Goal: Information Seeking & Learning: Learn about a topic

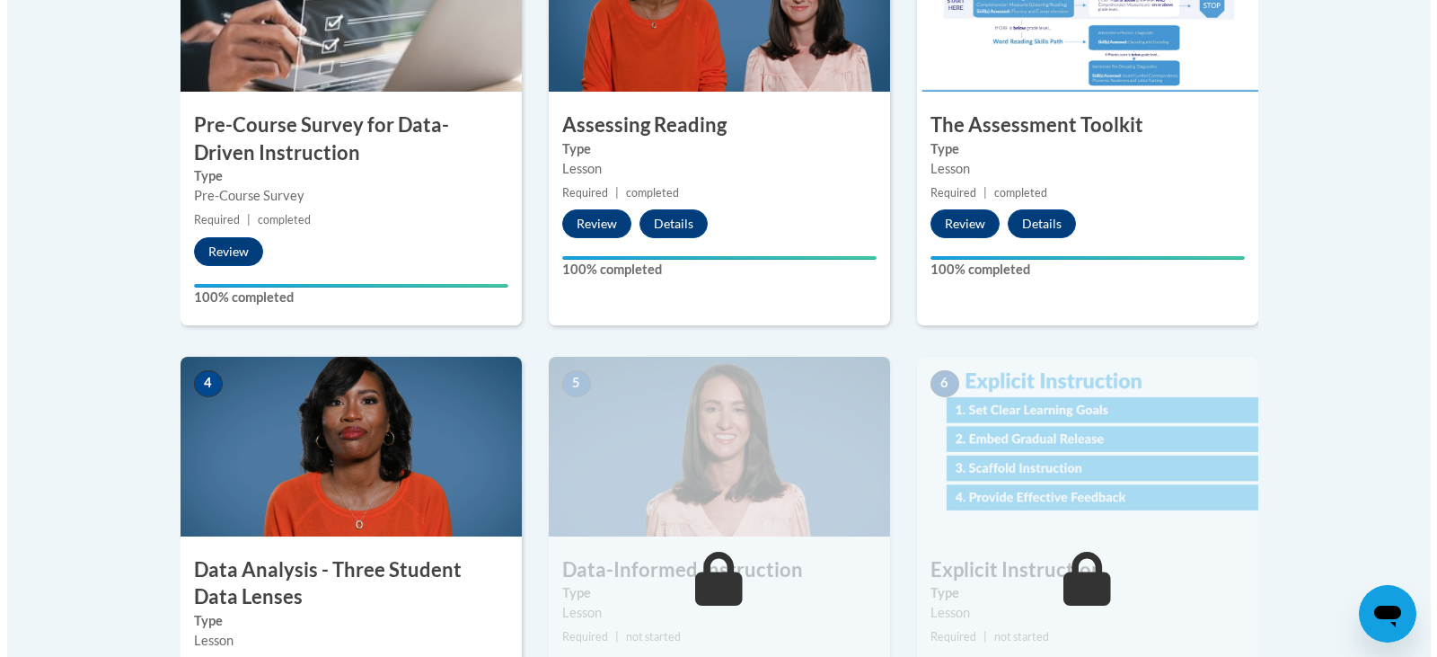
scroll to position [898, 0]
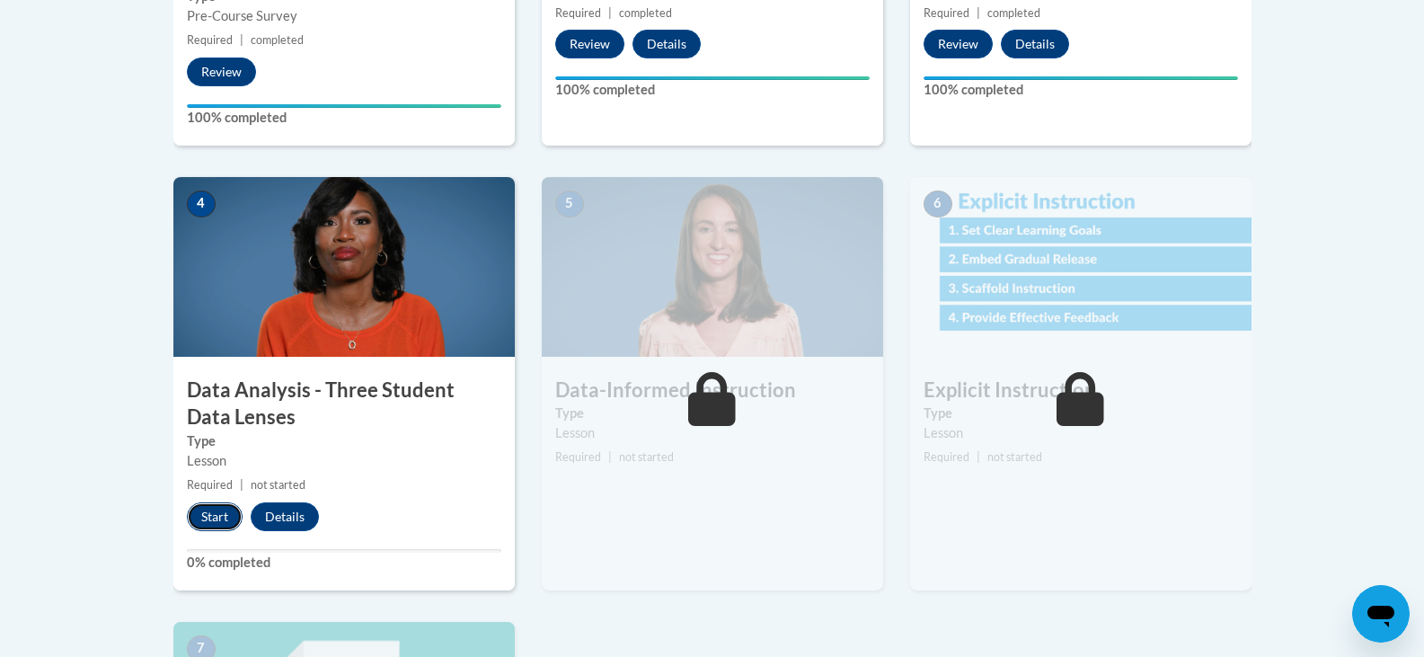
click at [220, 517] on button "Start" at bounding box center [215, 516] width 56 height 29
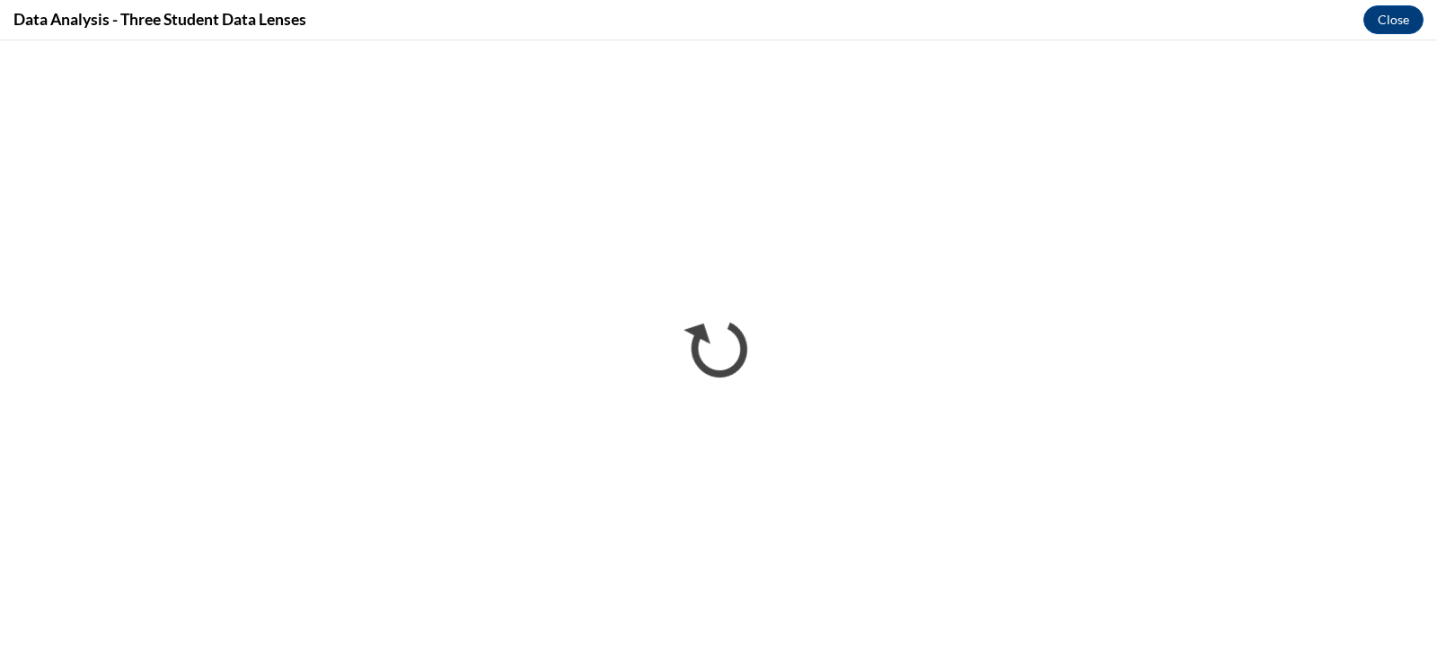
scroll to position [0, 0]
click at [1397, 13] on button "Close" at bounding box center [1393, 19] width 60 height 29
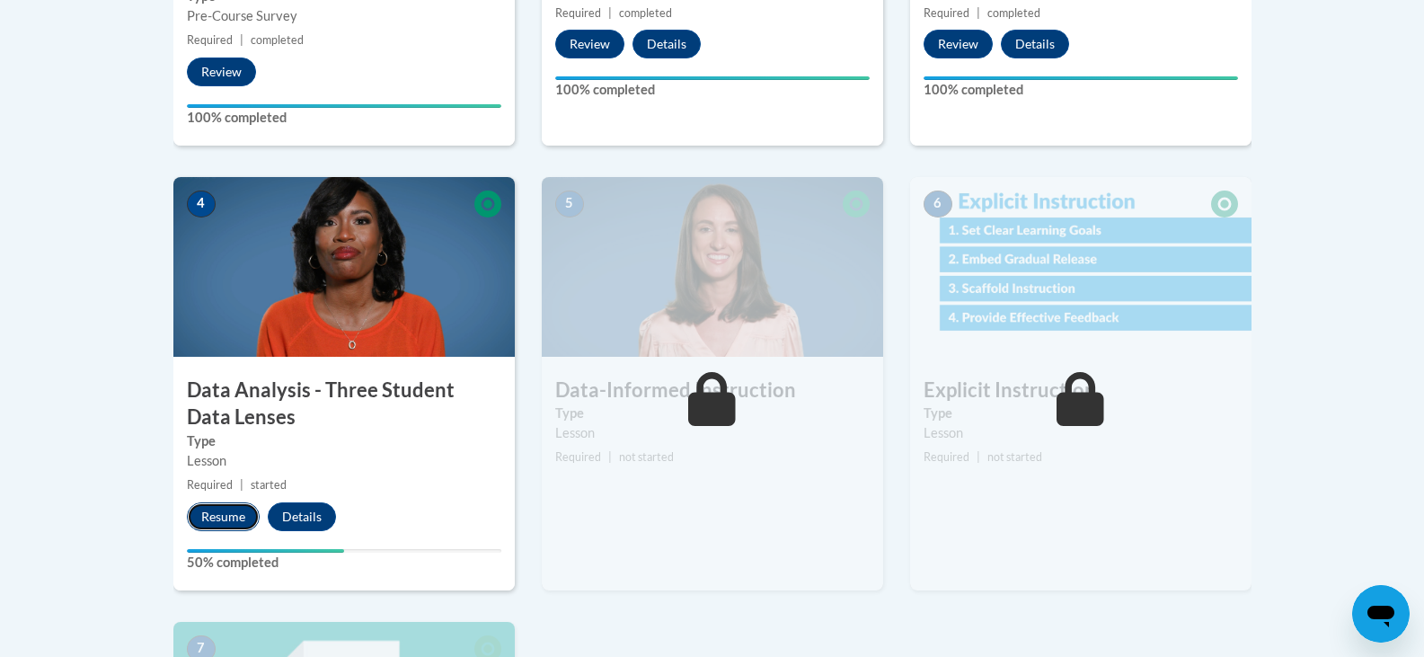
click at [220, 510] on button "Resume" at bounding box center [223, 516] width 73 height 29
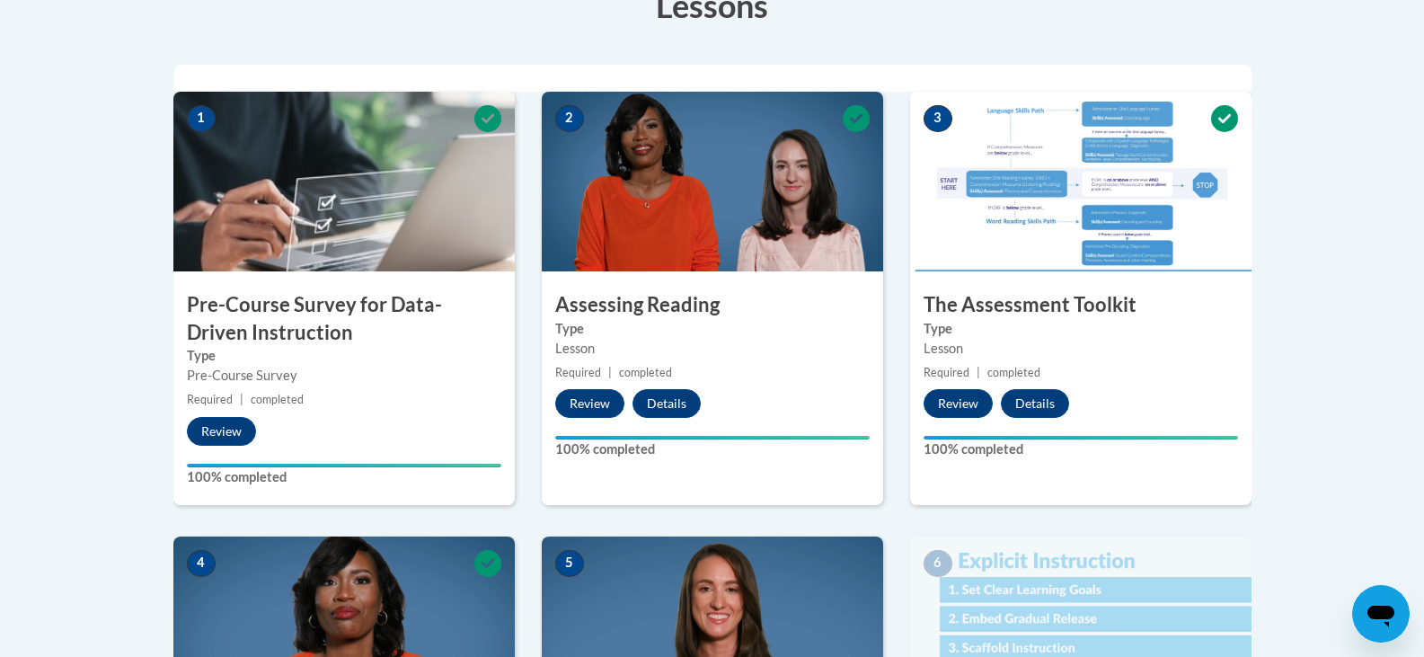
scroll to position [180, 0]
